Goal: Task Accomplishment & Management: Manage account settings

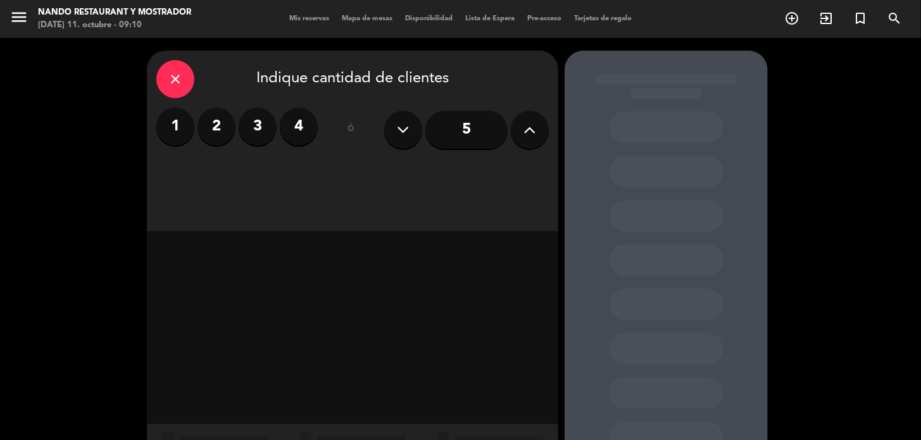
click at [6, 20] on div "menu Nando Restaurant y Mostrador [DATE] 11. octubre - 09:10" at bounding box center [115, 19] width 230 height 30
click at [26, 22] on icon "menu" at bounding box center [18, 17] width 19 height 19
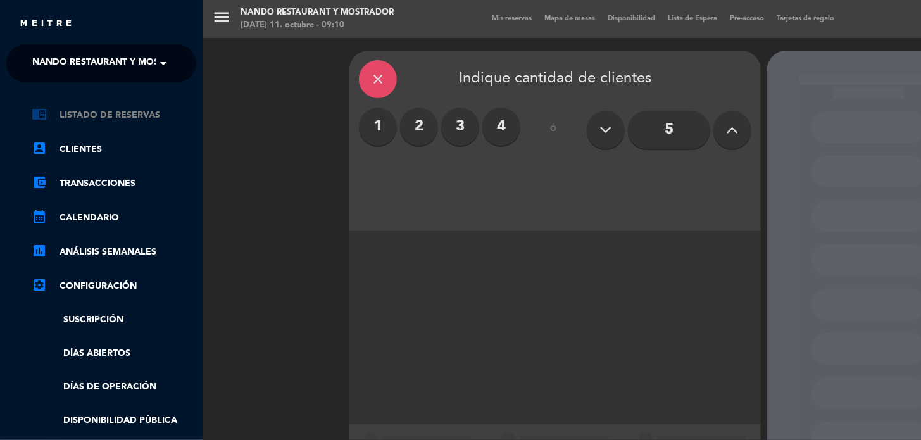
click at [82, 120] on link "chrome_reader_mode Listado de Reservas" at bounding box center [114, 115] width 165 height 15
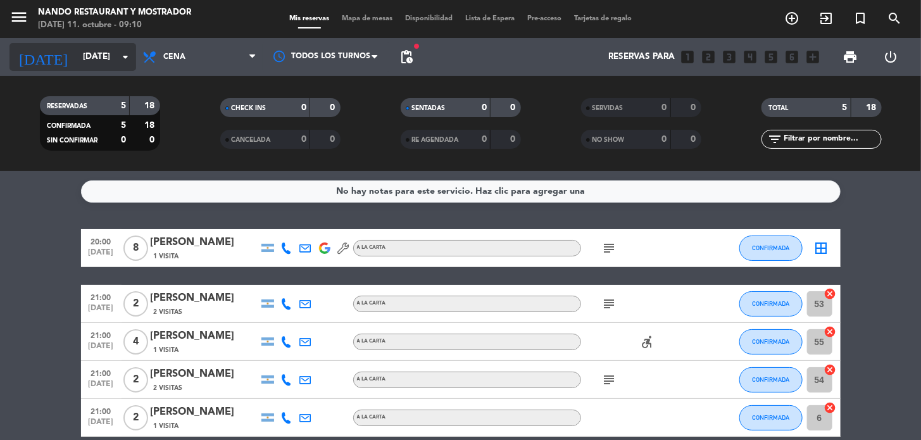
click at [127, 54] on icon "arrow_drop_down" at bounding box center [125, 56] width 15 height 15
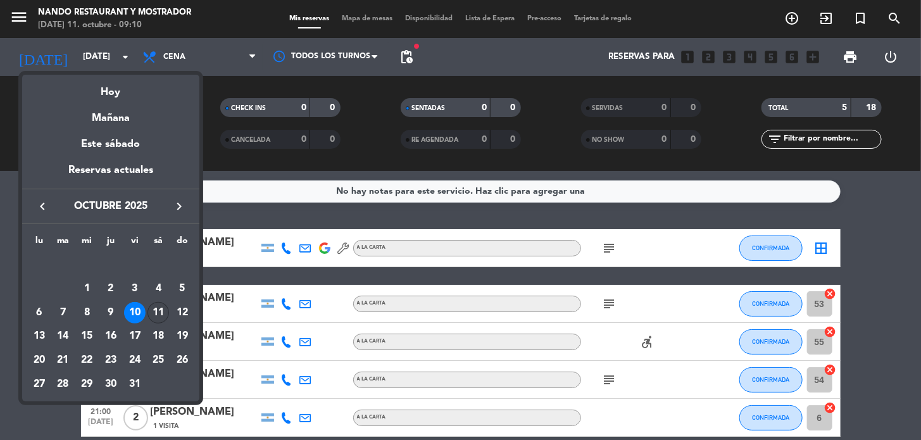
click at [154, 308] on div "11" at bounding box center [159, 313] width 22 height 22
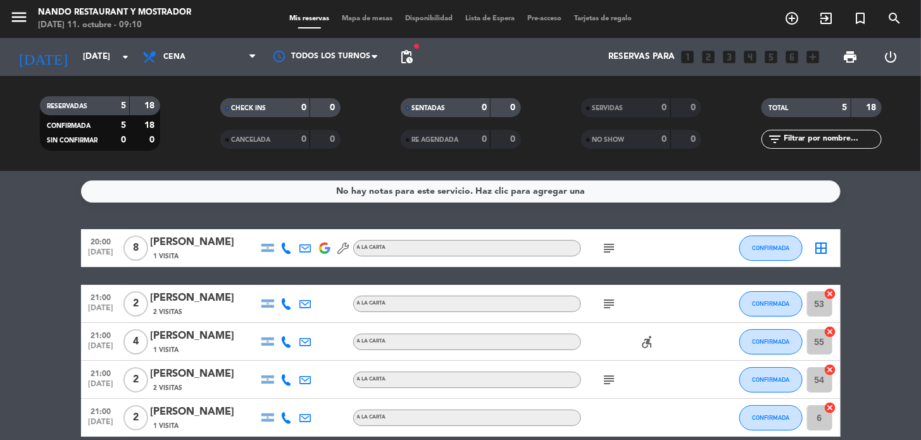
type input "[DATE]"
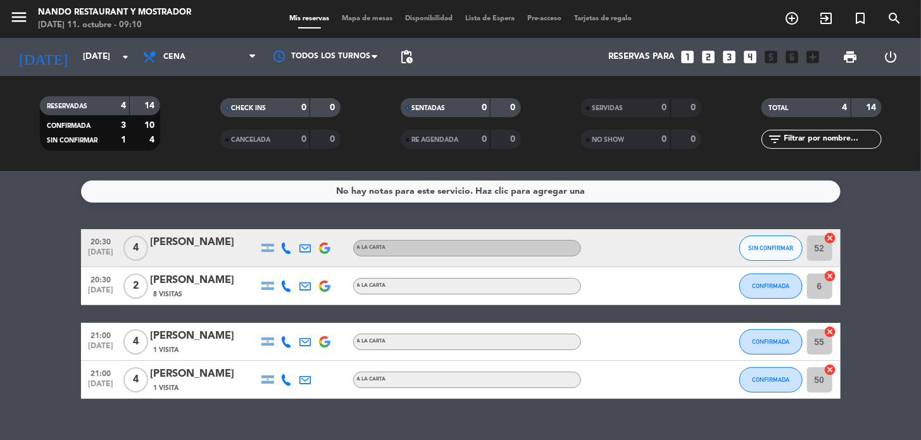
click at [190, 52] on span "Cena" at bounding box center [199, 57] width 127 height 28
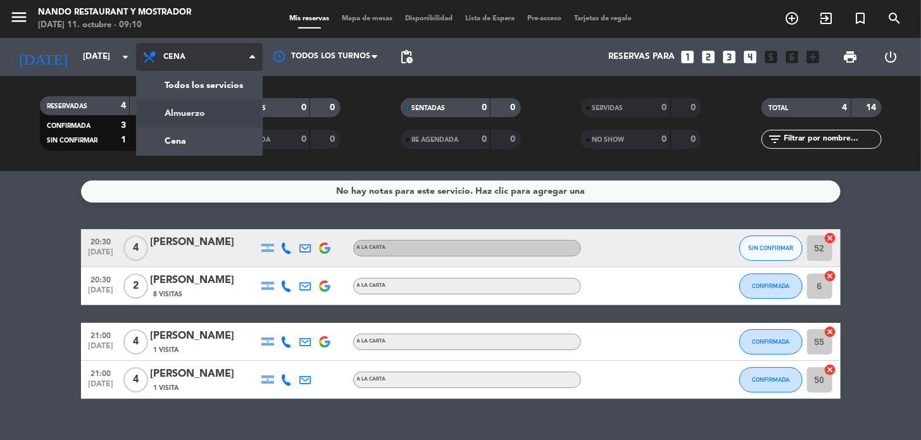
click at [189, 111] on div "menu Nando Restaurant y Mostrador [DATE] 11. octubre - 09:10 Mis reservas Mapa …" at bounding box center [460, 85] width 921 height 171
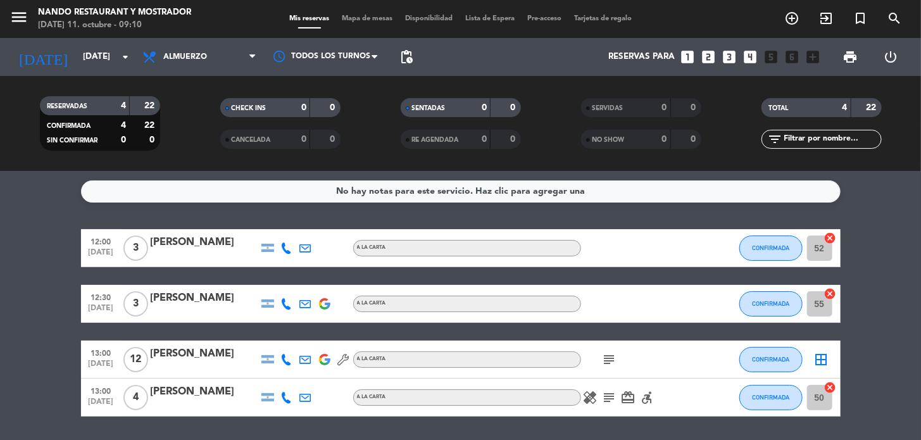
click at [630, 401] on icon "card_giftcard" at bounding box center [628, 397] width 15 height 15
click at [595, 396] on icon "healing" at bounding box center [590, 397] width 15 height 15
click at [611, 393] on icon "subject" at bounding box center [609, 397] width 15 height 15
click at [645, 398] on icon "accessible_forward" at bounding box center [647, 397] width 15 height 15
click at [626, 400] on icon "card_giftcard" at bounding box center [628, 397] width 15 height 15
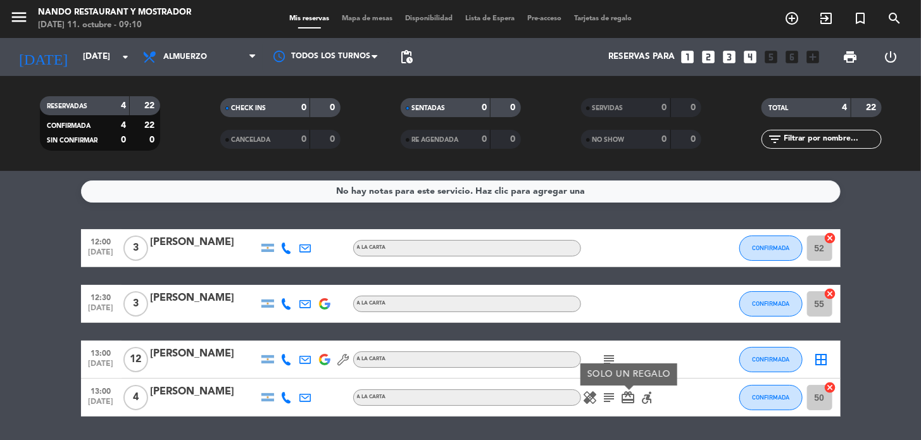
click at [611, 400] on icon "subject" at bounding box center [609, 397] width 15 height 15
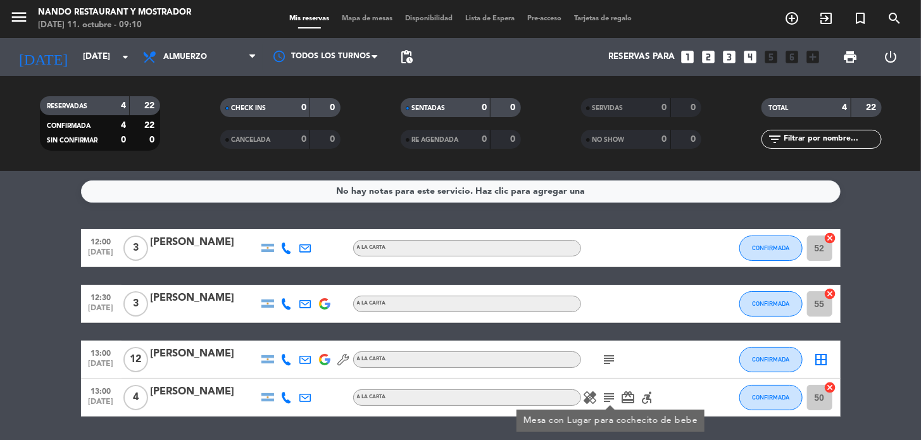
click at [608, 363] on icon "subject" at bounding box center [609, 359] width 15 height 15
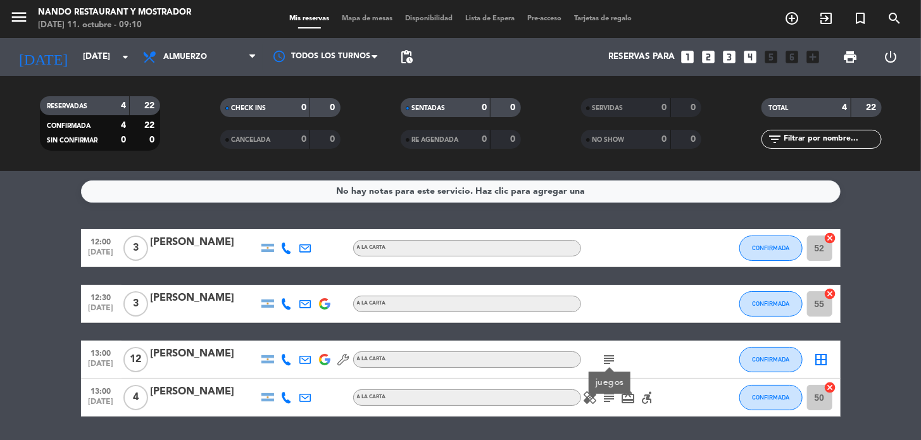
click at [608, 363] on icon "subject" at bounding box center [609, 359] width 15 height 15
click at [417, 53] on span "pending_actions" at bounding box center [406, 56] width 25 height 25
click at [413, 56] on span "pending_actions" at bounding box center [406, 56] width 15 height 15
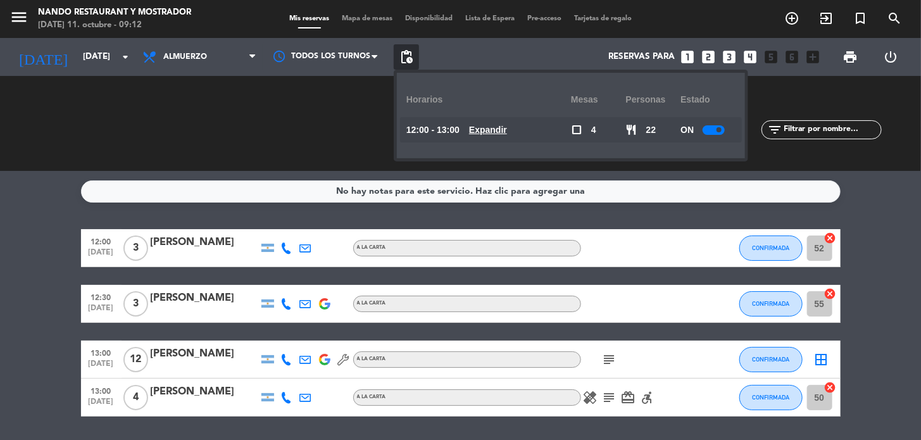
click at [722, 131] on span at bounding box center [719, 129] width 5 height 5
click at [197, 61] on span "Almuerzo" at bounding box center [199, 57] width 127 height 28
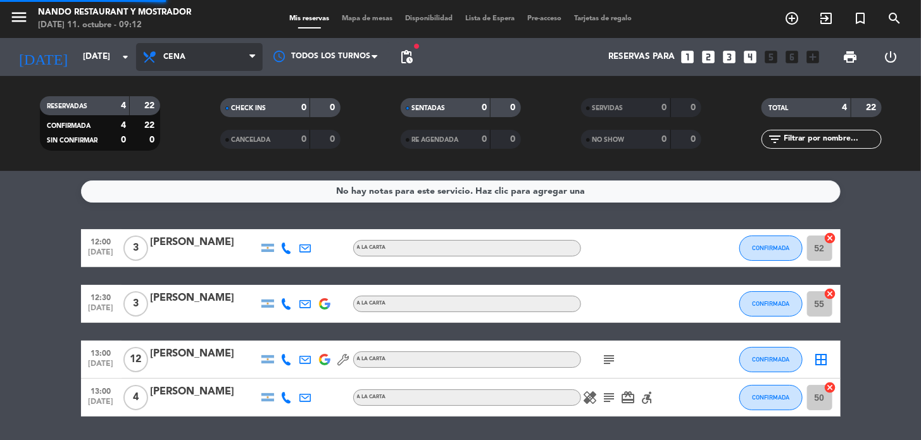
click at [210, 143] on div "menu Nando Restaurant y Mostrador [DATE] 11. octubre - 09:12 Mis reservas Mapa …" at bounding box center [460, 85] width 921 height 171
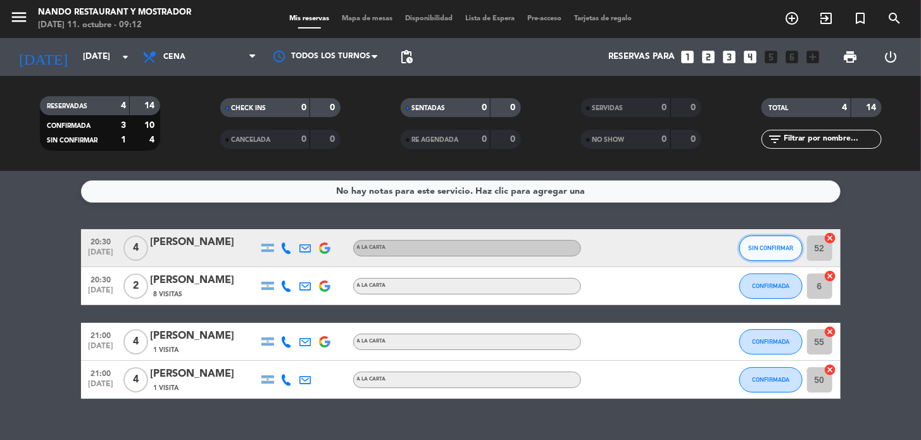
click at [766, 252] on button "SIN CONFIRMAR" at bounding box center [771, 248] width 63 height 25
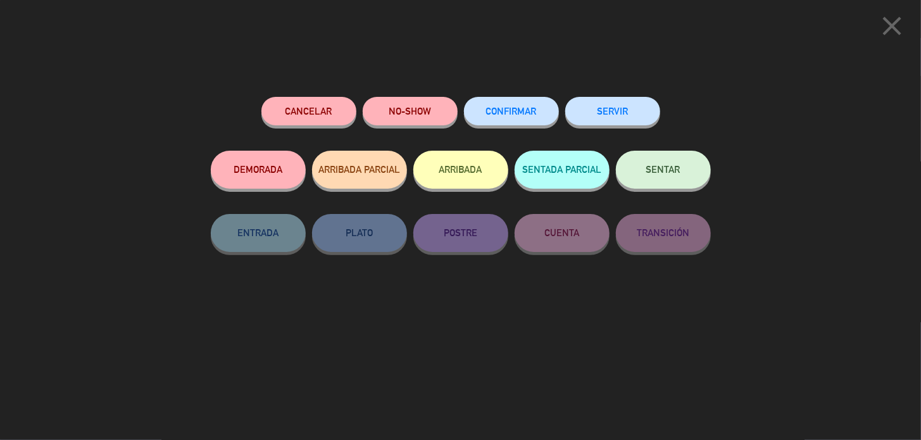
click at [526, 117] on button "CONFIRMAR" at bounding box center [511, 111] width 95 height 28
